Goal: Task Accomplishment & Management: Complete application form

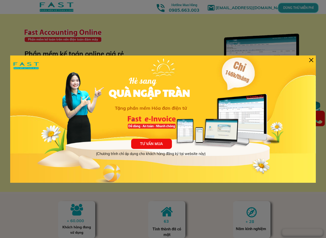
click at [311, 59] on div at bounding box center [311, 60] width 4 height 4
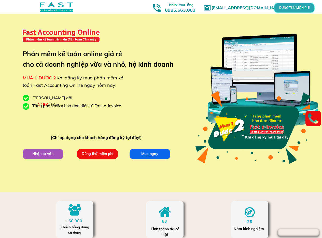
click at [239, 135] on div at bounding box center [252, 127] width 116 height 83
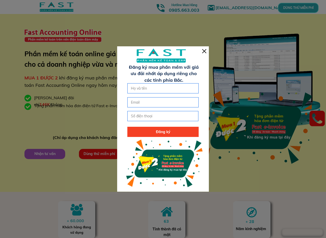
click at [164, 92] on input "text" at bounding box center [163, 89] width 67 height 10
paste input "ê"
paste input "ền"
type input "[PERSON_NAME]"
click at [150, 102] on input "email" at bounding box center [163, 103] width 67 height 10
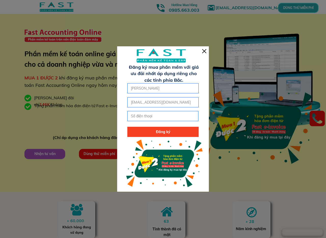
type input "[EMAIL_ADDRESS][DOMAIN_NAME]"
click at [154, 119] on input "tel" at bounding box center [163, 116] width 67 height 10
type input "0943114546"
click at [162, 132] on p "Đăng ký" at bounding box center [162, 132] width 71 height 10
